Goal: Information Seeking & Learning: Learn about a topic

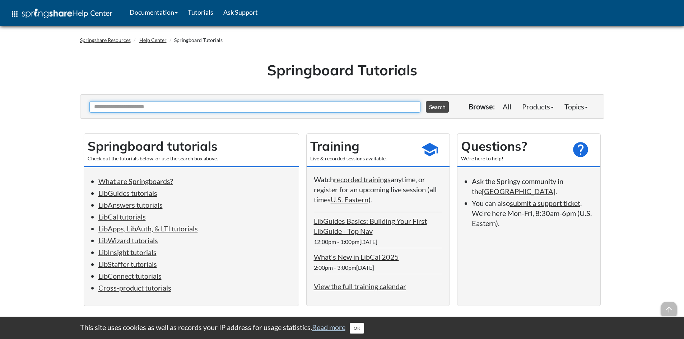
click at [162, 109] on input "Ask Another Question" at bounding box center [254, 106] width 331 height 11
type input "**********"
click at [426, 101] on button "Search" at bounding box center [437, 106] width 23 height 11
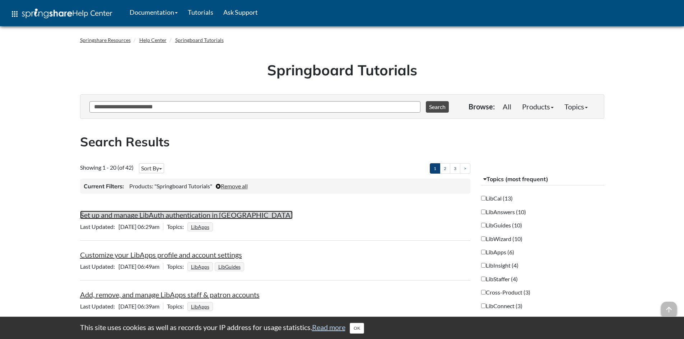
click at [150, 214] on link "Set up and manage LibAuth authentication in [GEOGRAPHIC_DATA]" at bounding box center [186, 215] width 213 height 9
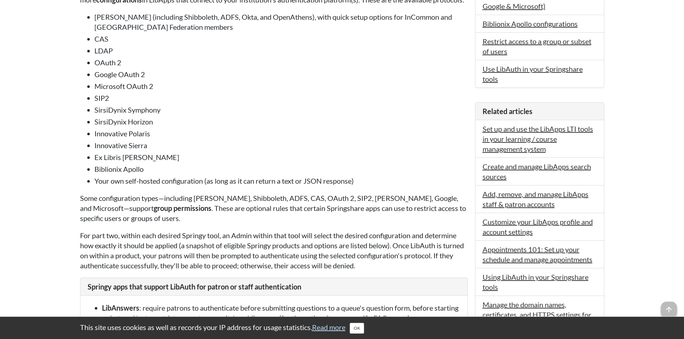
scroll to position [467, 0]
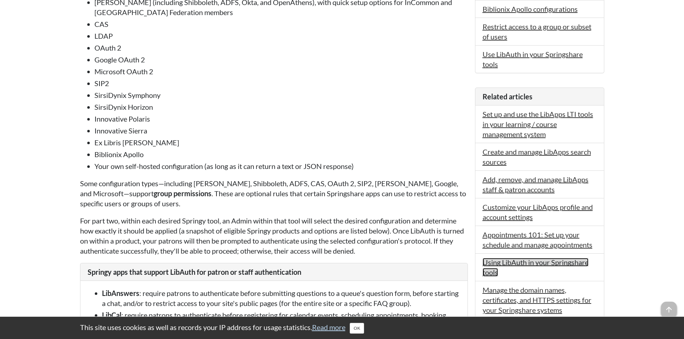
click at [494, 258] on link "Using LibAuth in your Springshare tools" at bounding box center [536, 267] width 106 height 19
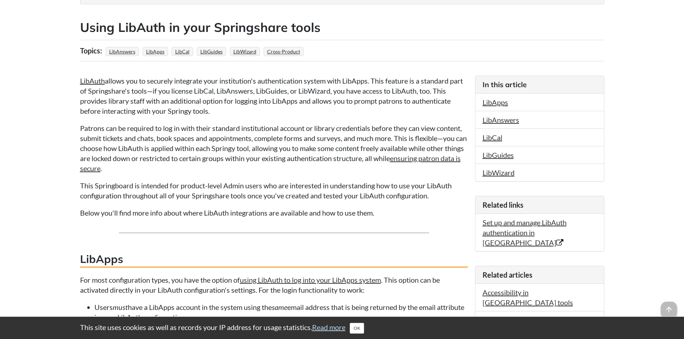
scroll to position [108, 0]
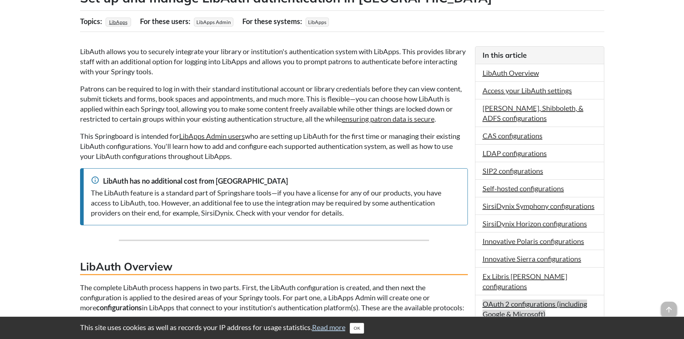
scroll to position [144, 0]
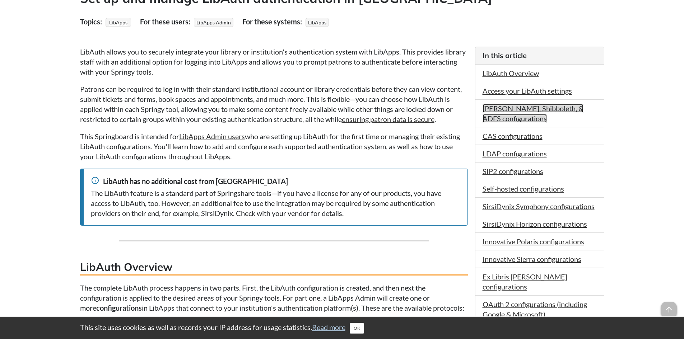
click at [505, 111] on link "[PERSON_NAME], Shibboleth, & ADFS configurations" at bounding box center [533, 113] width 101 height 19
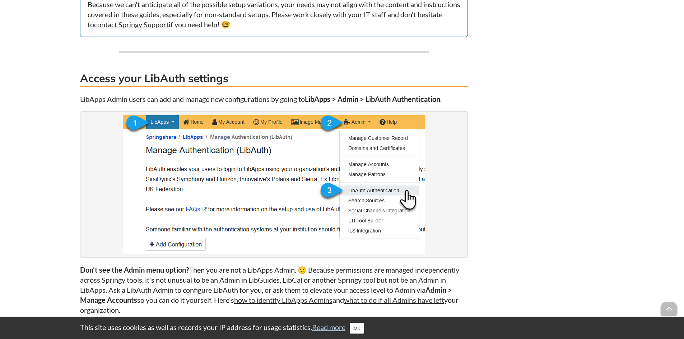
scroll to position [973, 0]
